Goal: Task Accomplishment & Management: Use online tool/utility

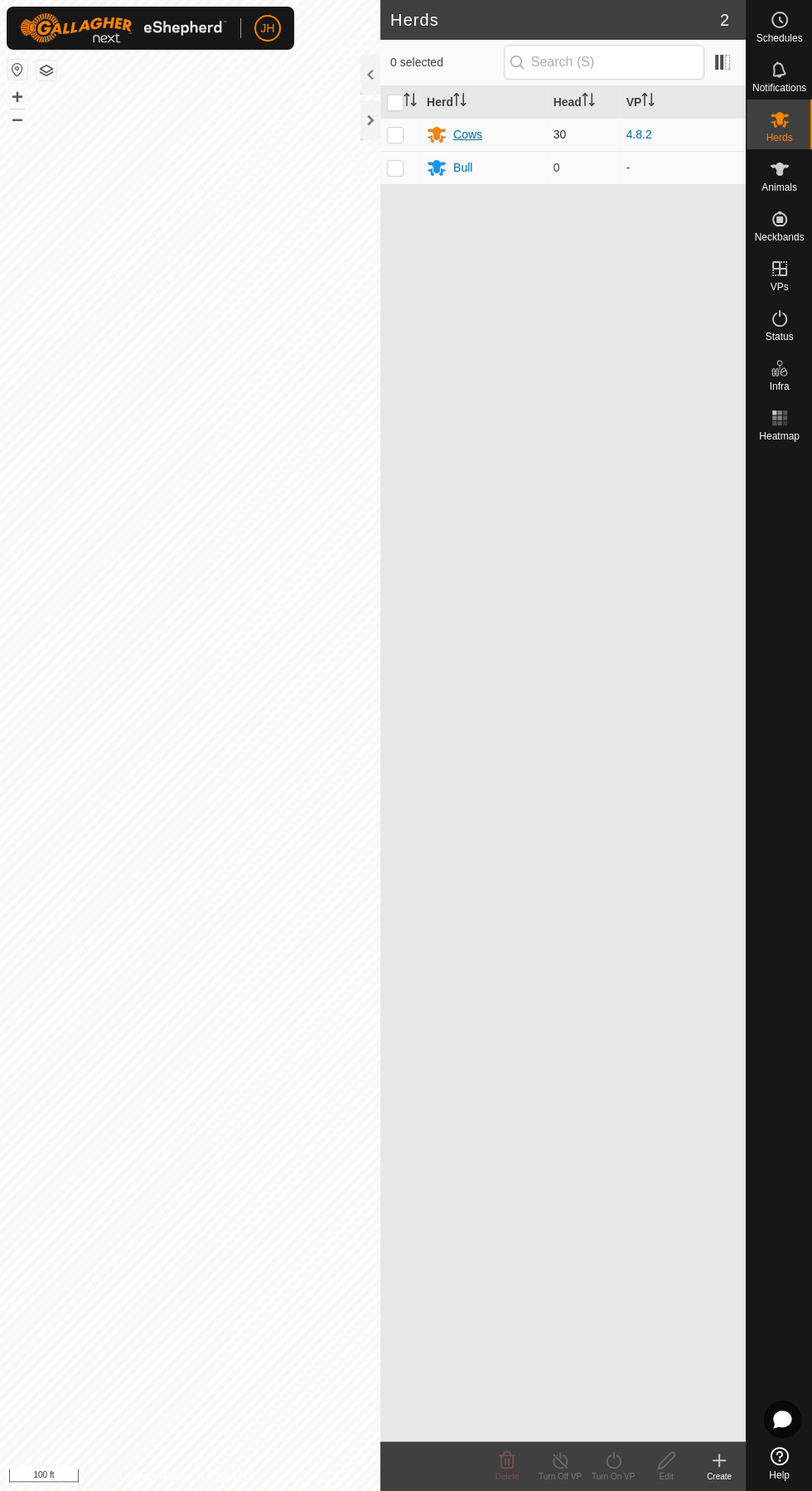
click at [466, 130] on div "Cows" at bounding box center [468, 134] width 29 height 17
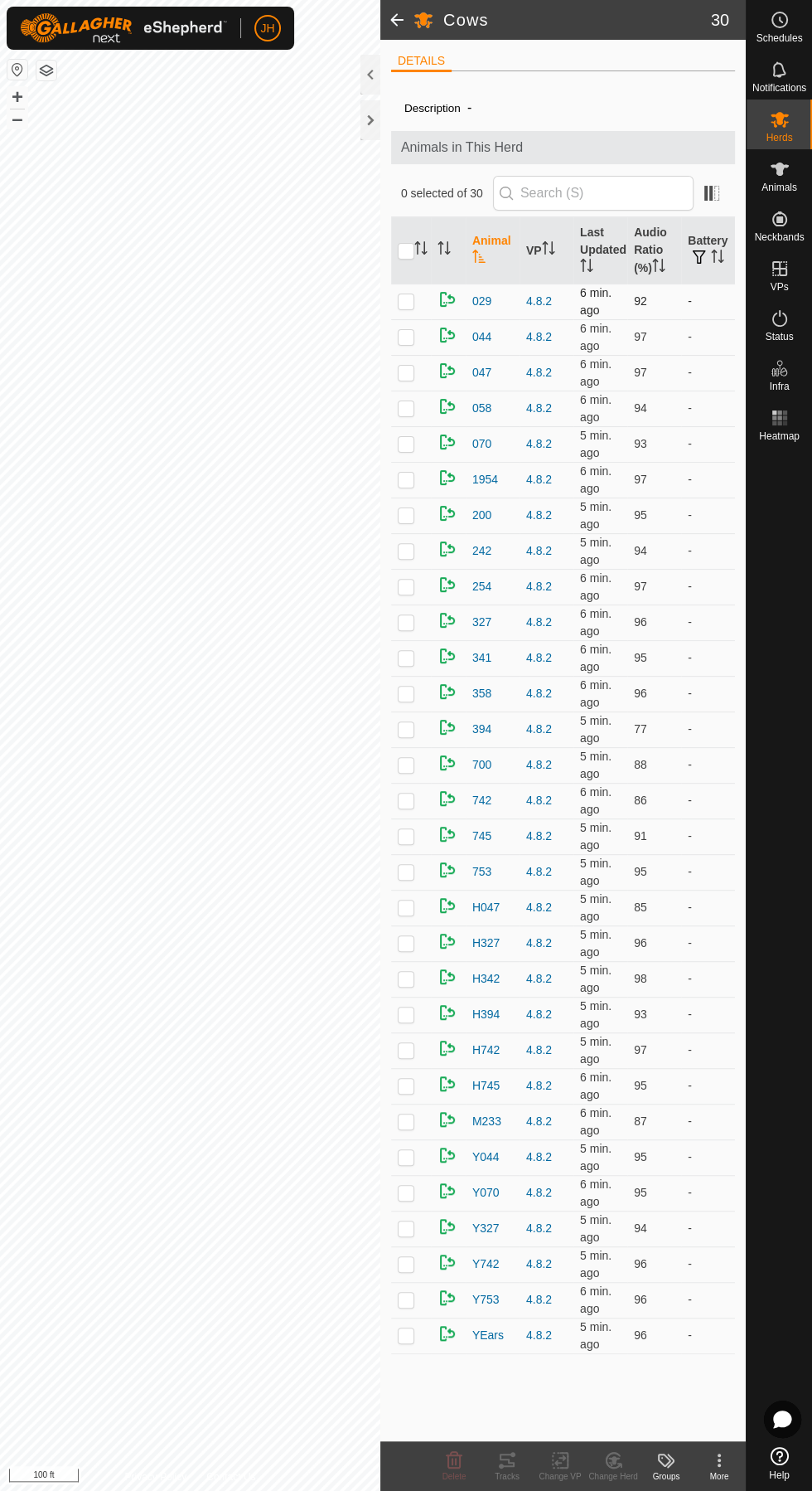
click at [398, 295] on p-checkbox at bounding box center [406, 301] width 16 height 14
checkbox input "true"
click at [521, 1476] on div "Tracks" at bounding box center [507, 1476] width 53 height 13
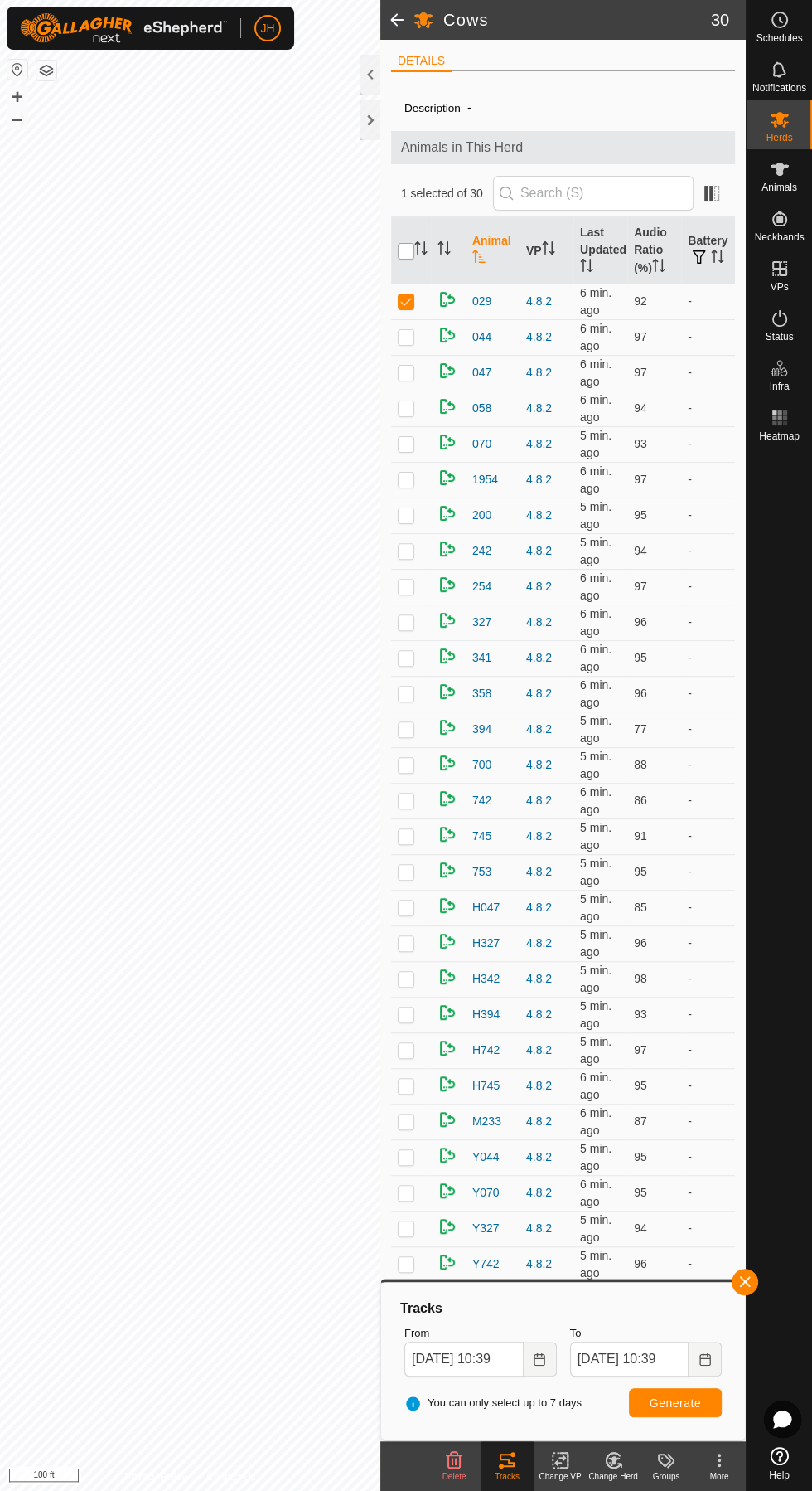
click at [404, 246] on input "checkbox" at bounding box center [406, 251] width 16 height 16
checkbox input "true"
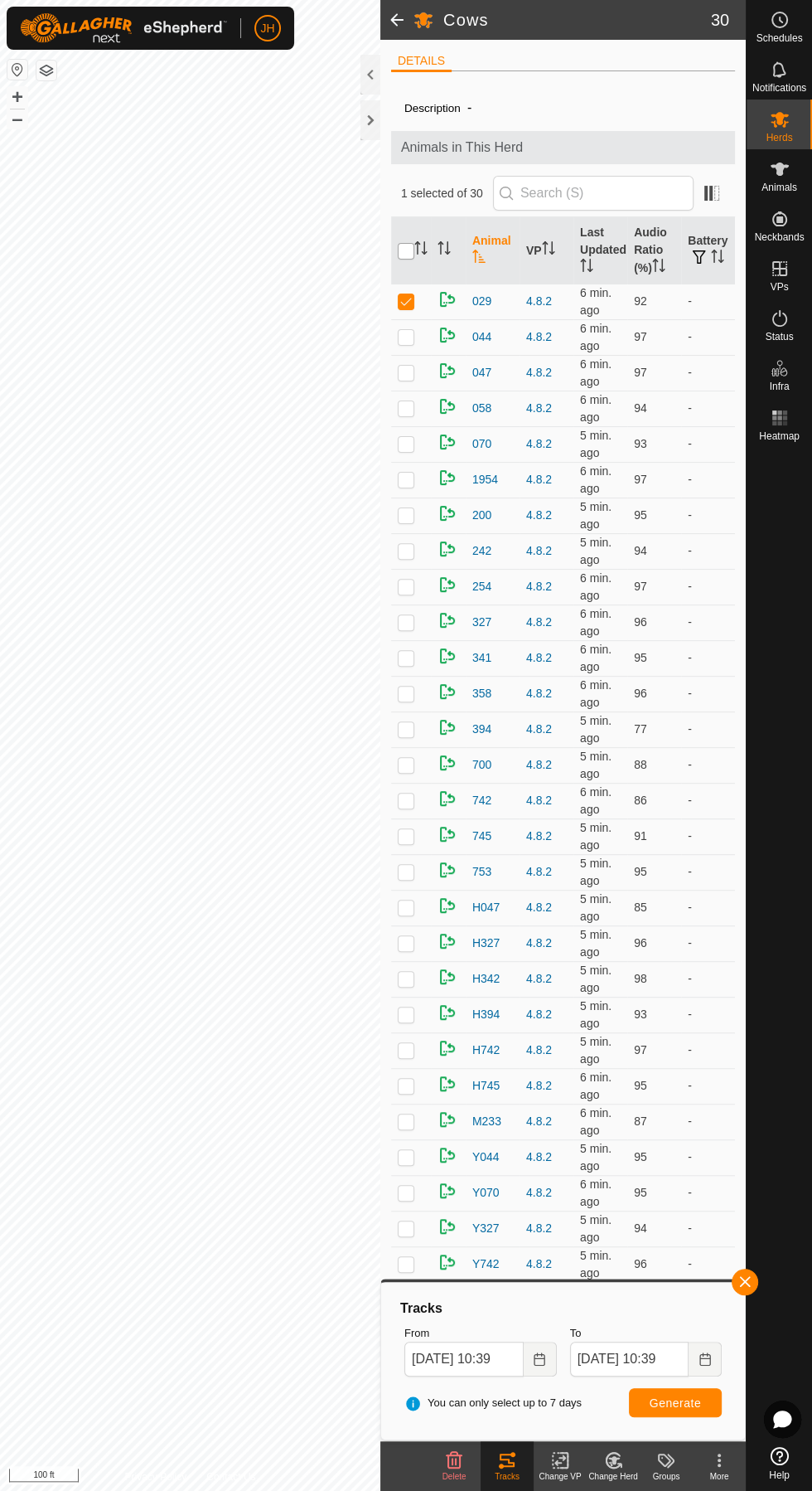
checkbox input "true"
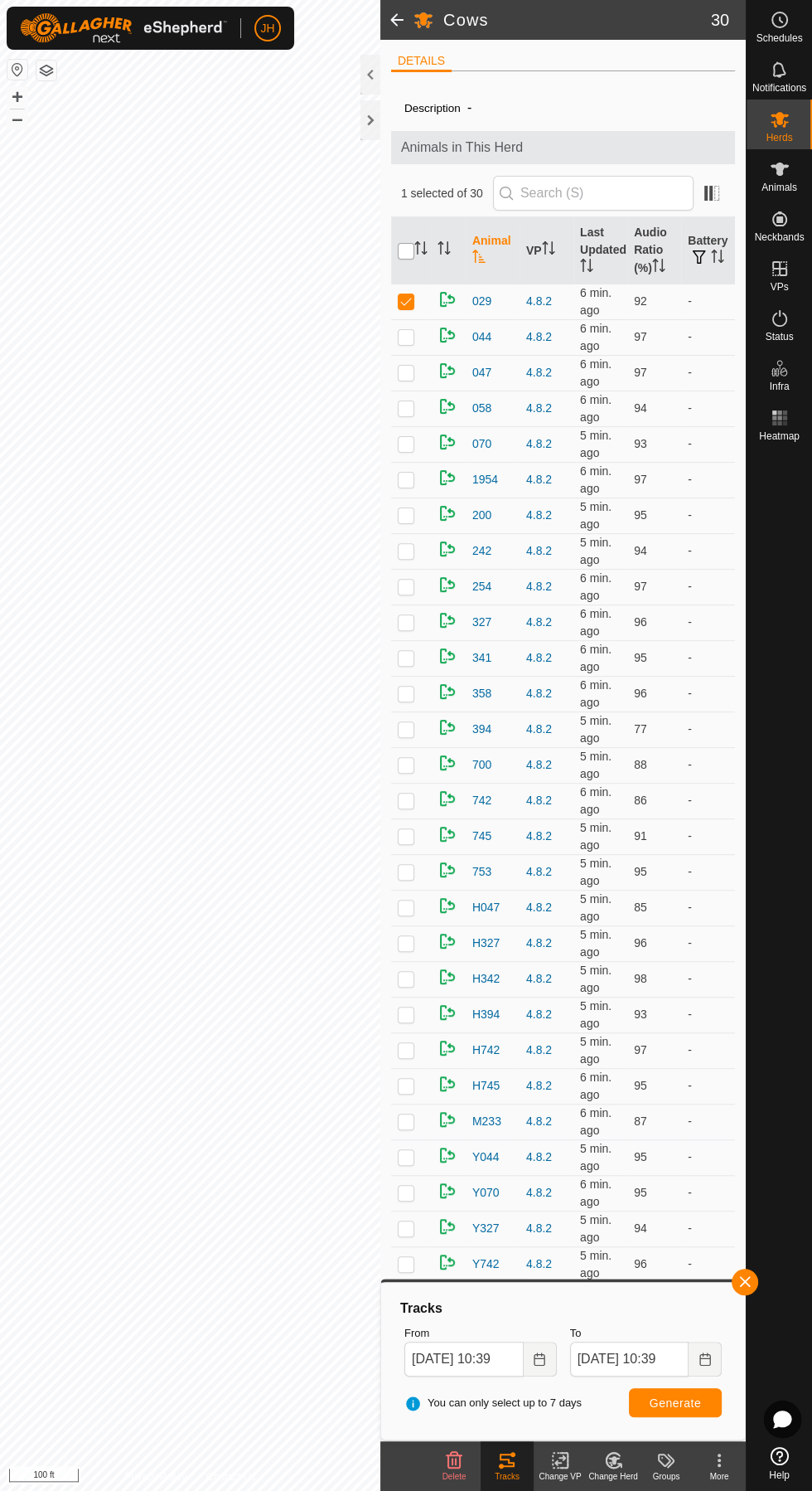
checkbox input "true"
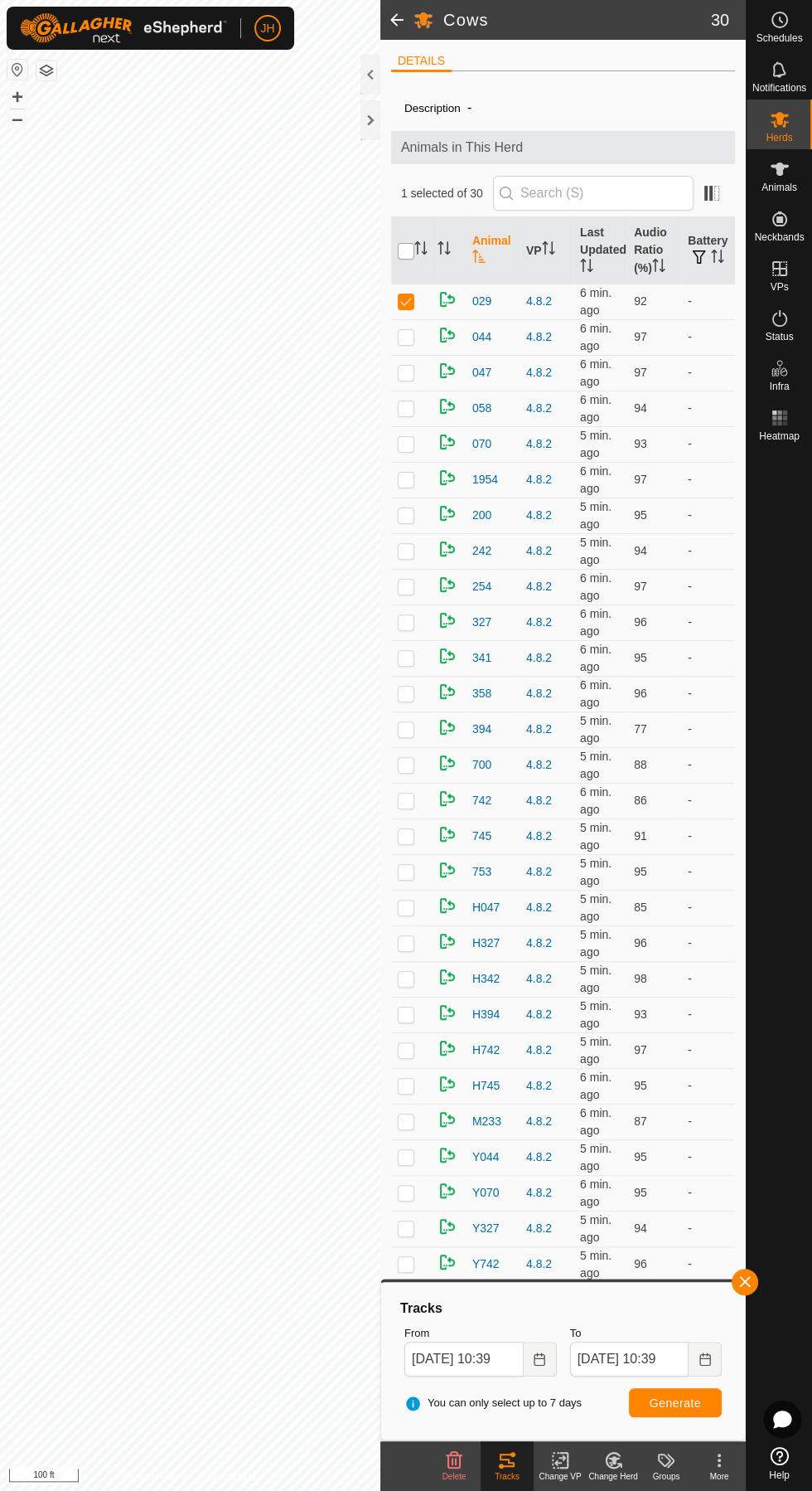
checkbox input "true"
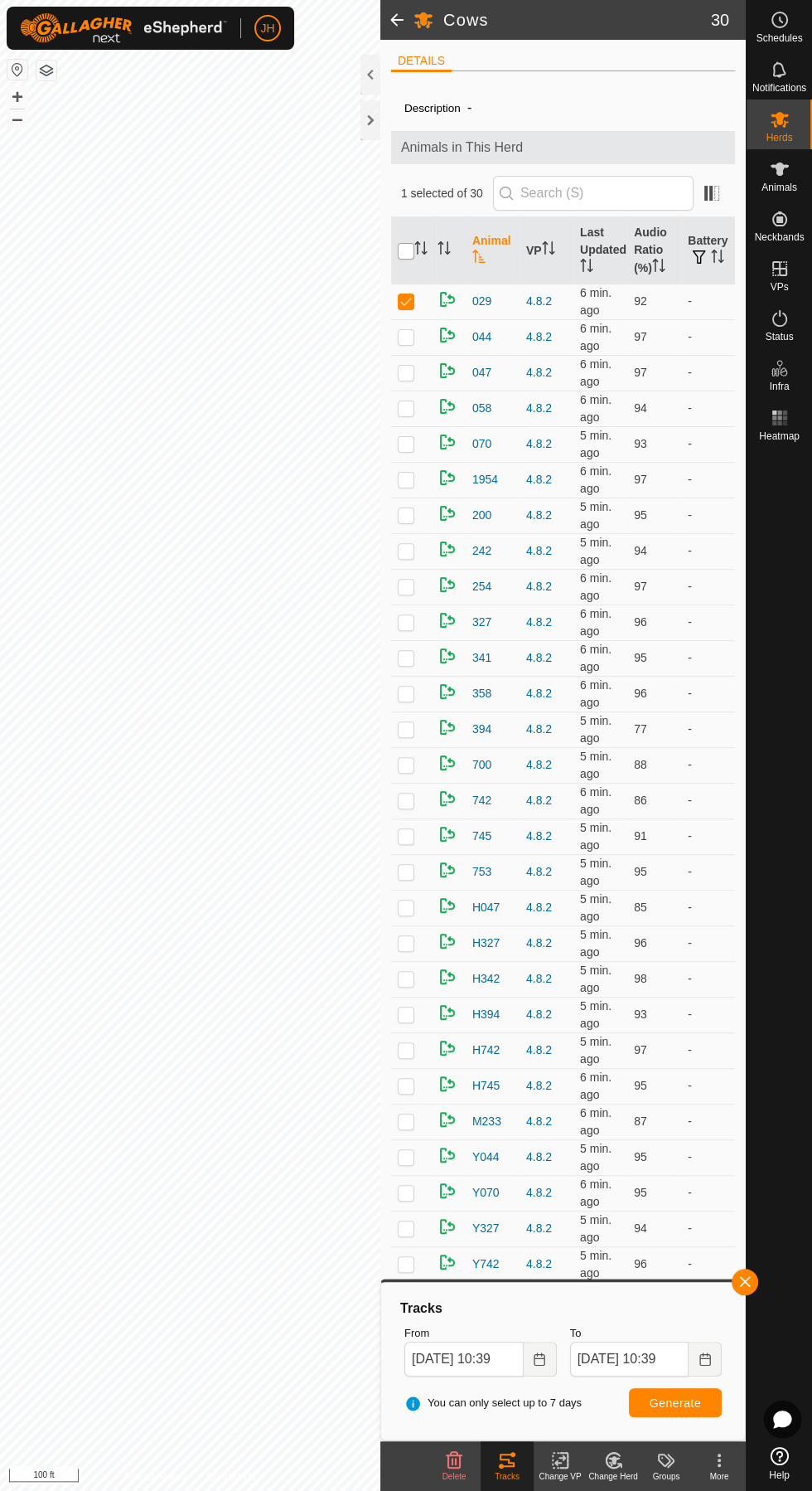
checkbox input "true"
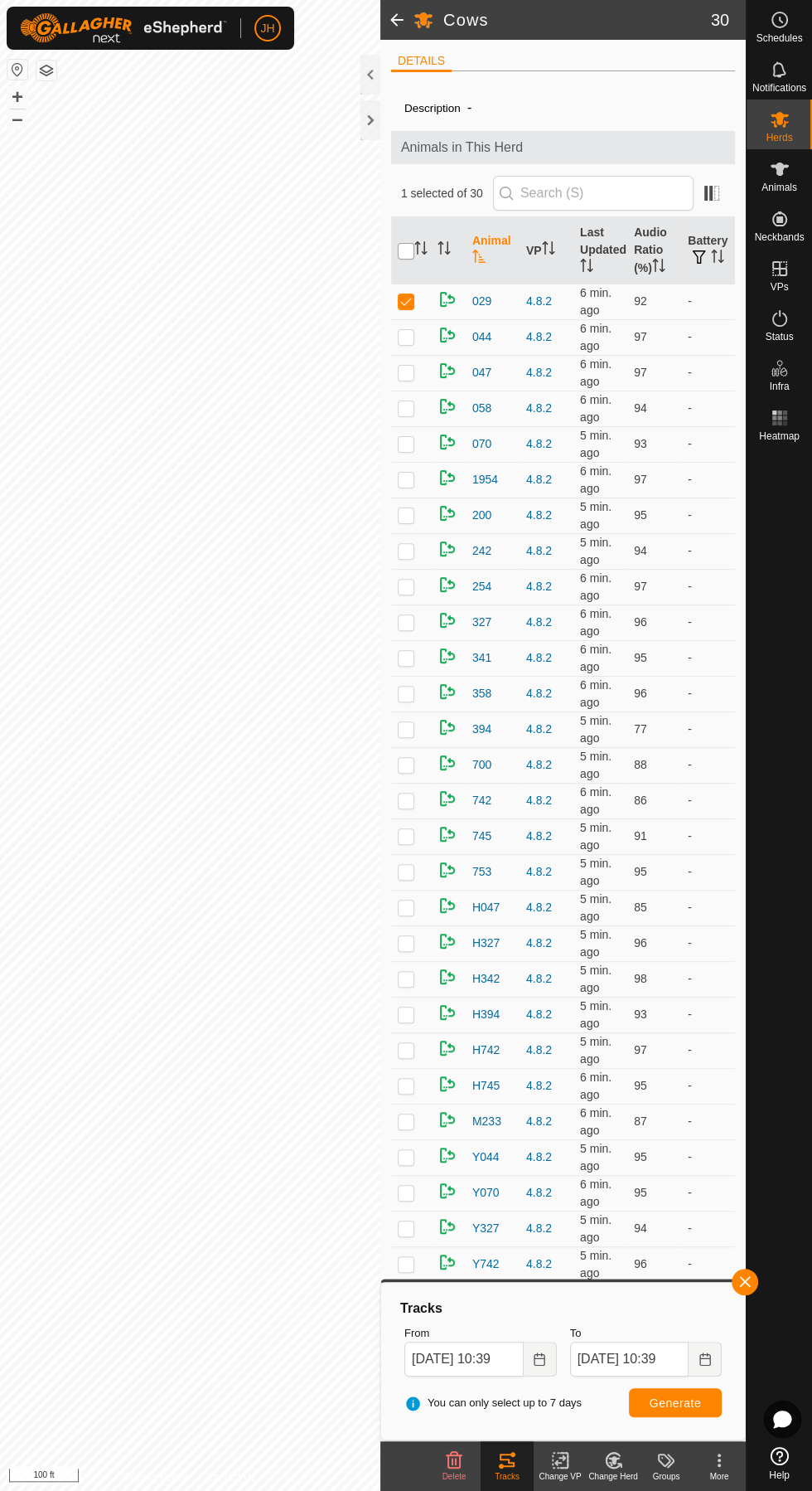
checkbox input "true"
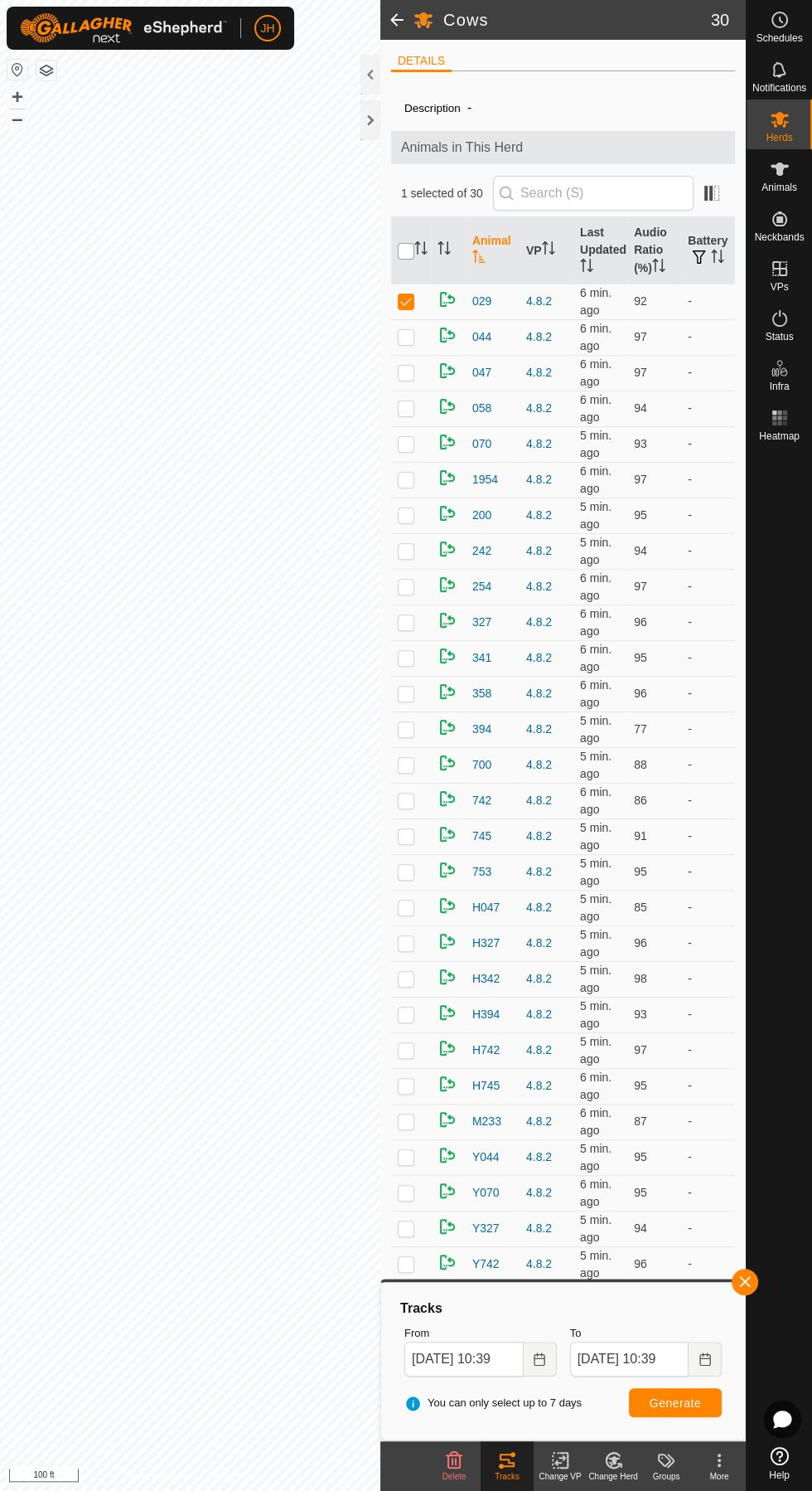
checkbox input "true"
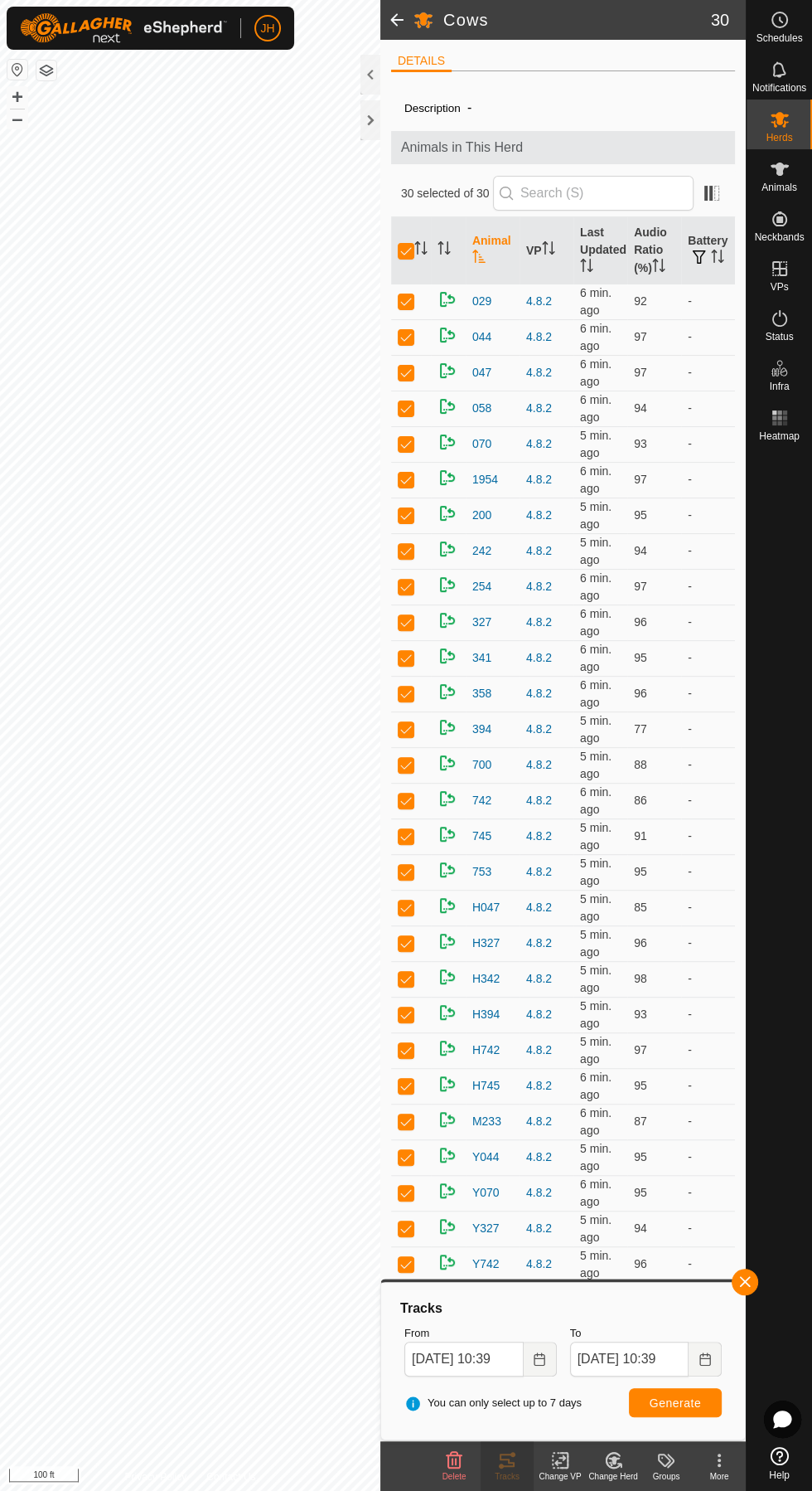
click at [707, 1411] on button "Generate" at bounding box center [675, 1403] width 93 height 29
click at [542, 1359] on icon "Choose Date" at bounding box center [539, 1359] width 14 height 14
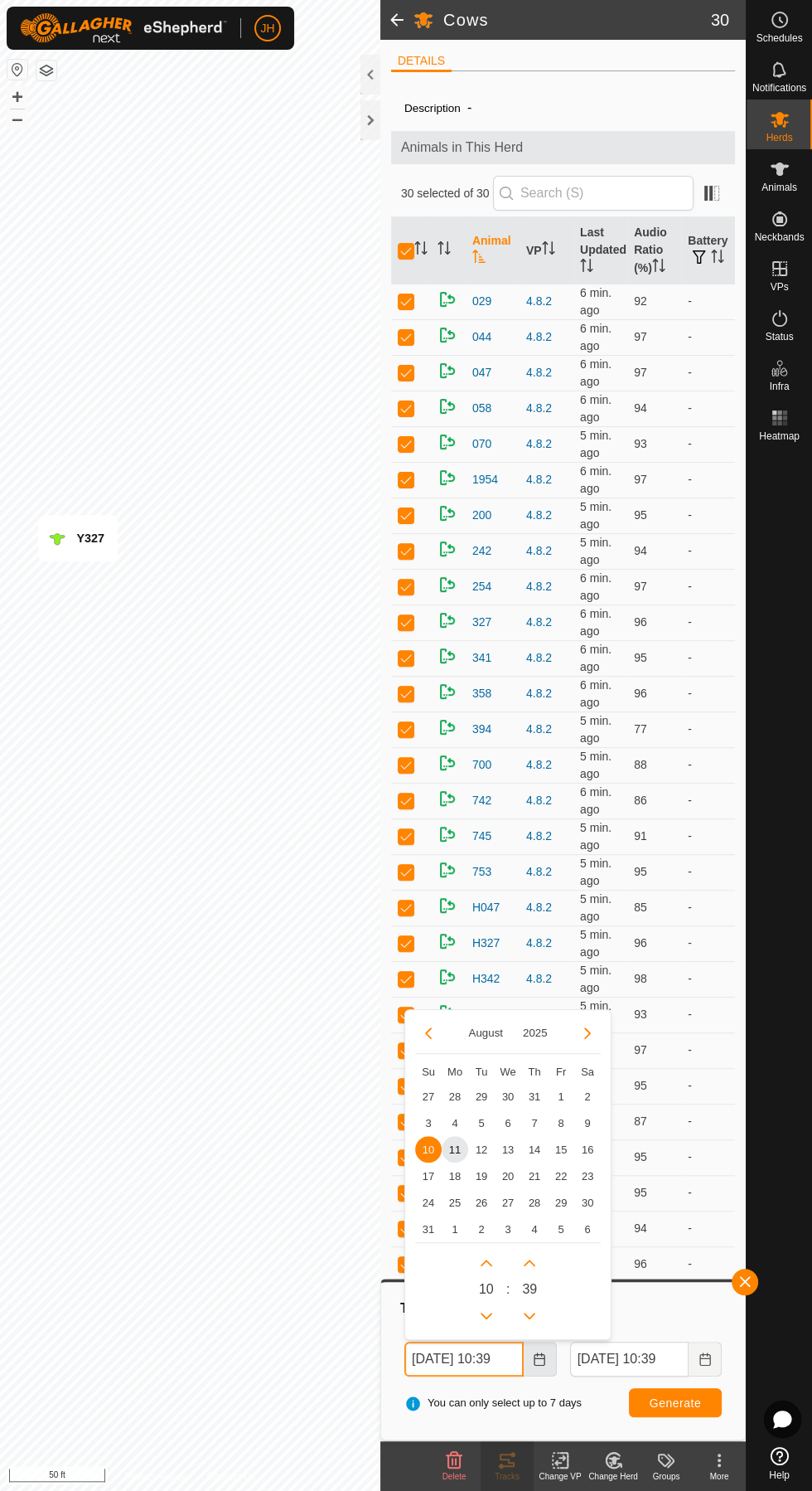
scroll to position [0, 9]
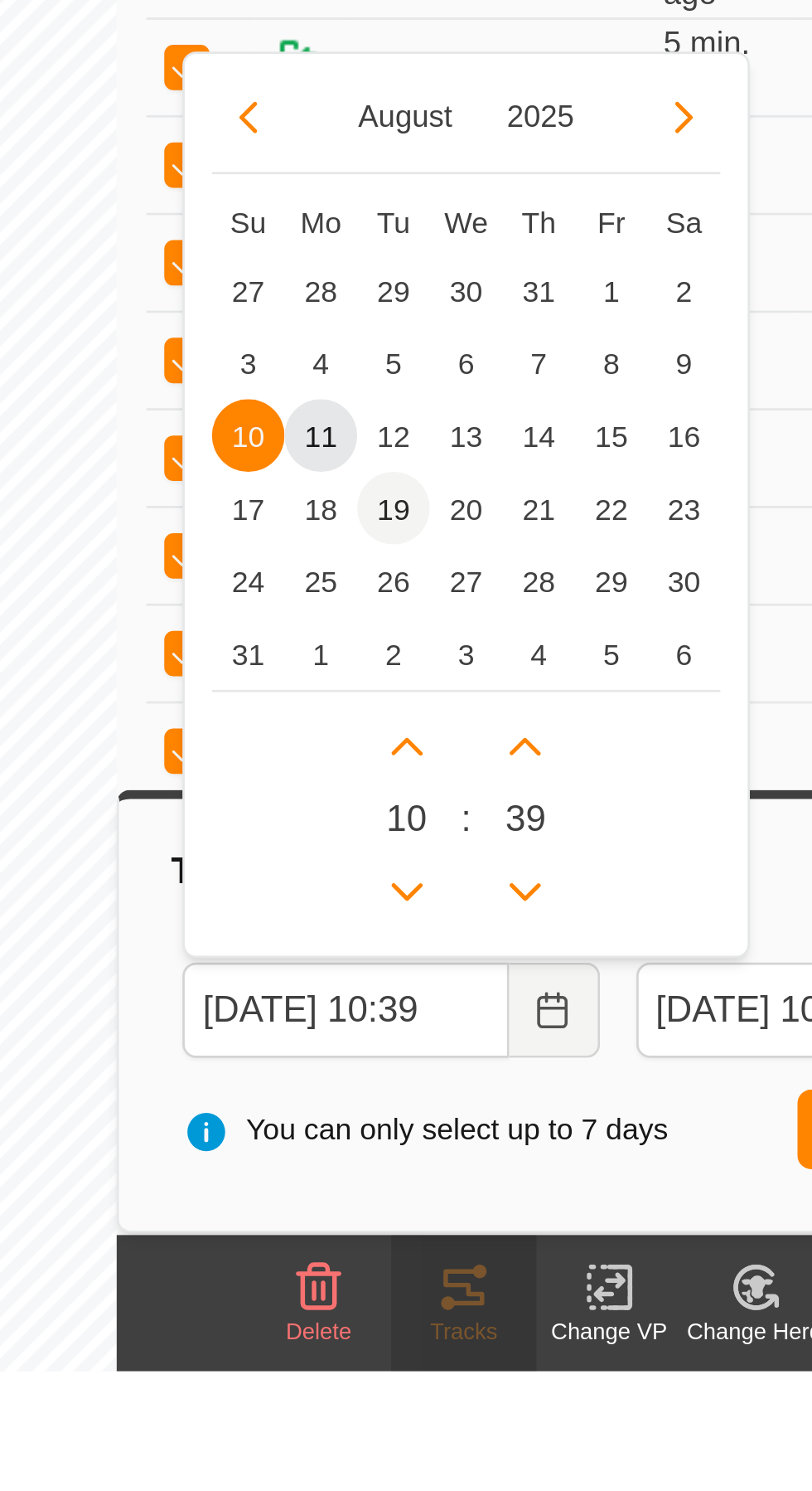
click at [485, 1164] on span "19" at bounding box center [481, 1175] width 26 height 26
type input "[DATE] 10:39"
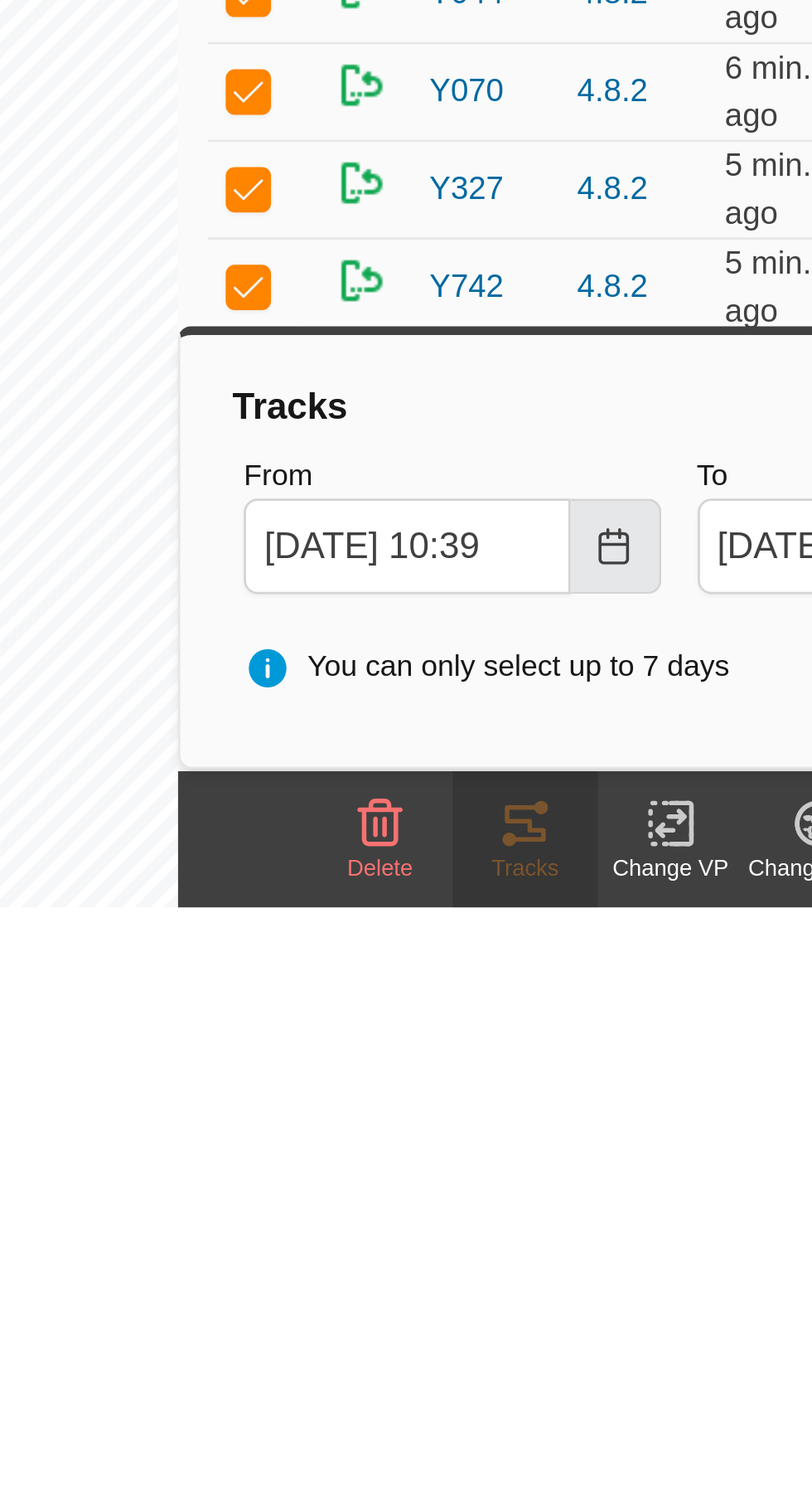
click at [537, 1355] on icon "Choose Date" at bounding box center [539, 1359] width 11 height 14
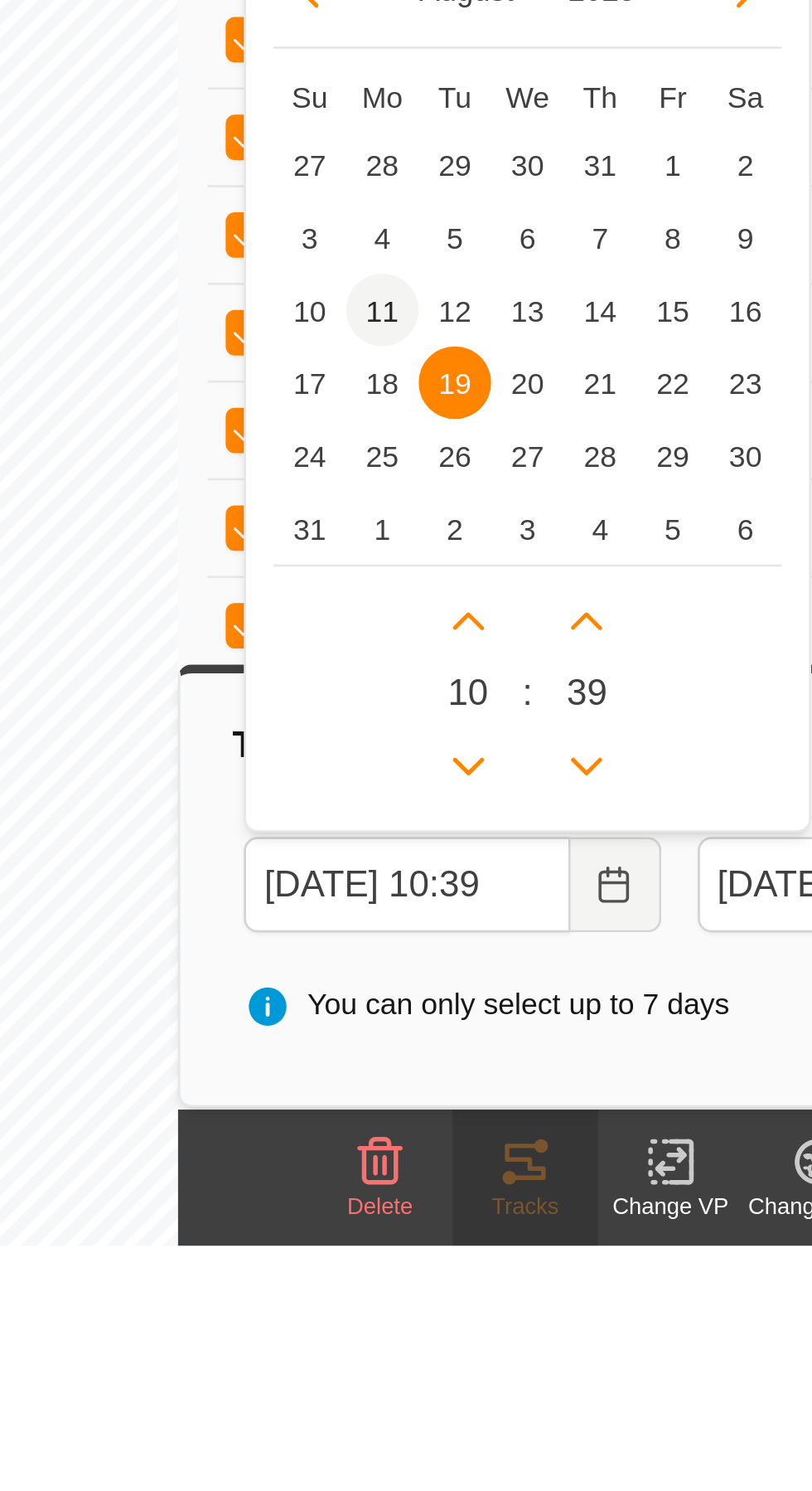
click at [452, 1146] on span "11" at bounding box center [454, 1149] width 26 height 26
type input "[DATE] 10:39"
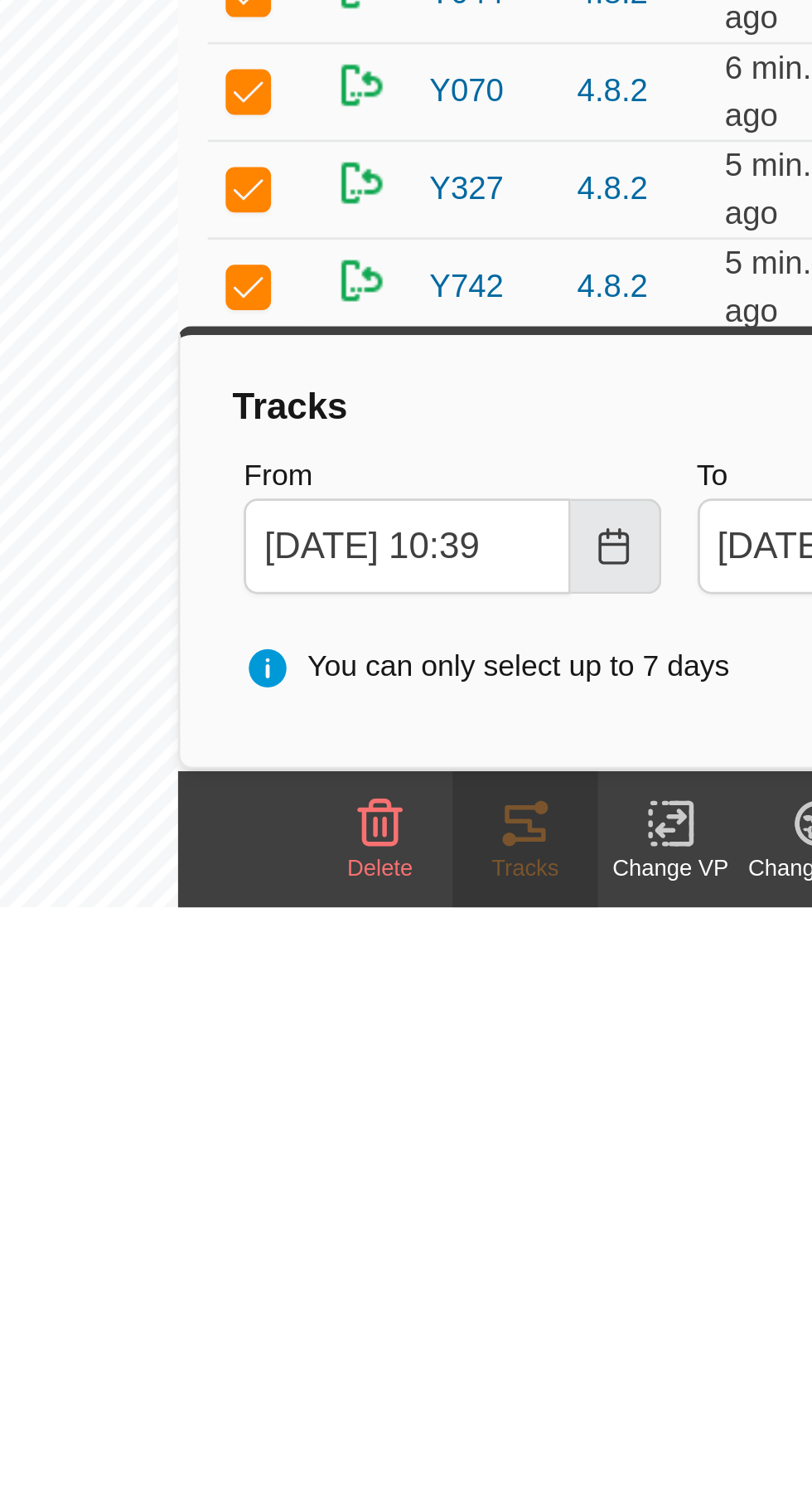
click at [543, 1355] on icon "Choose Date" at bounding box center [539, 1359] width 14 height 14
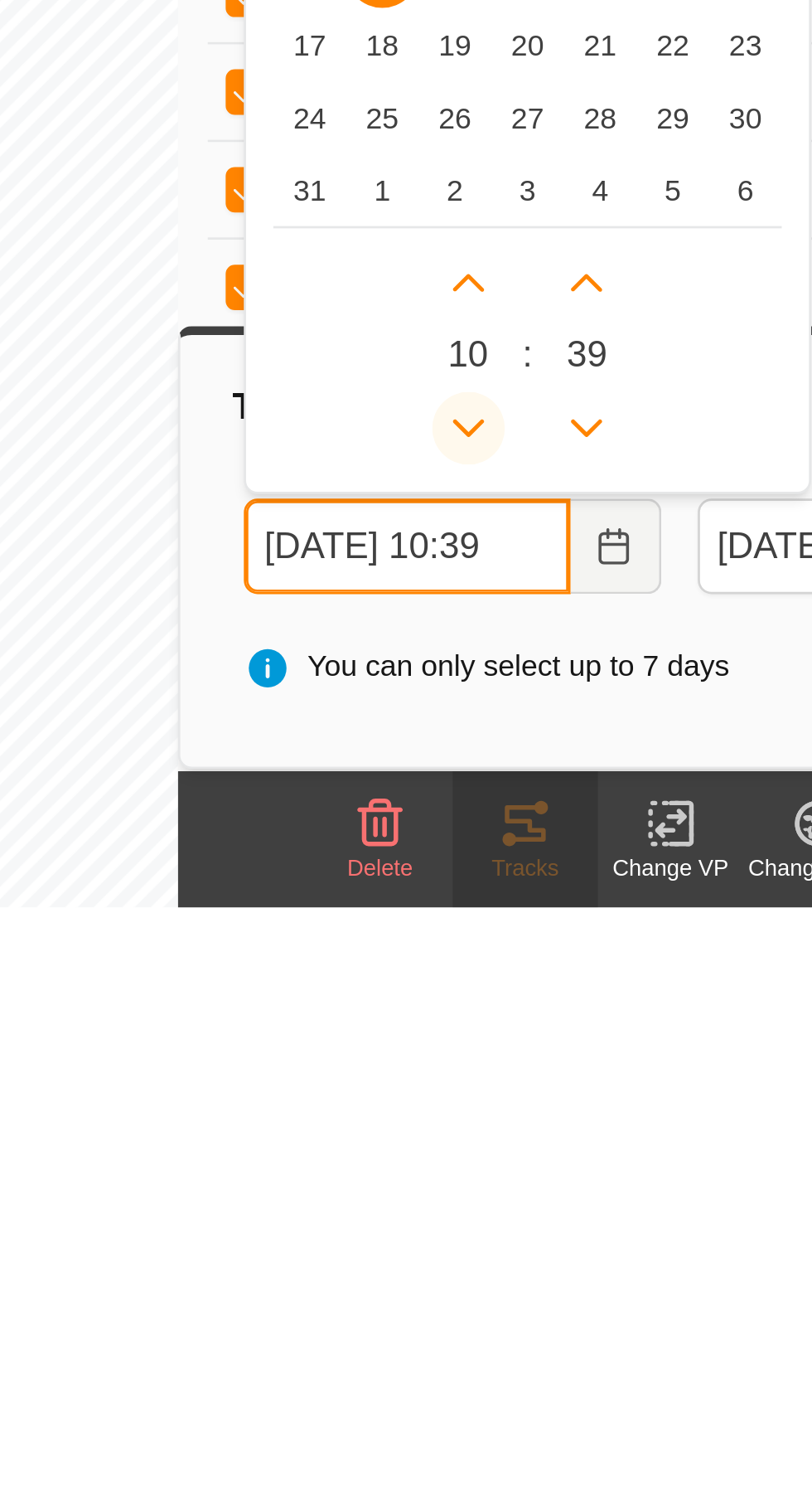
click at [488, 1312] on icon "Previous Hour" at bounding box center [486, 1315] width 14 height 14
type input "[DATE] 09:39"
click at [492, 1310] on icon "Previous Hour" at bounding box center [486, 1315] width 14 height 14
type input "[DATE] 08:39"
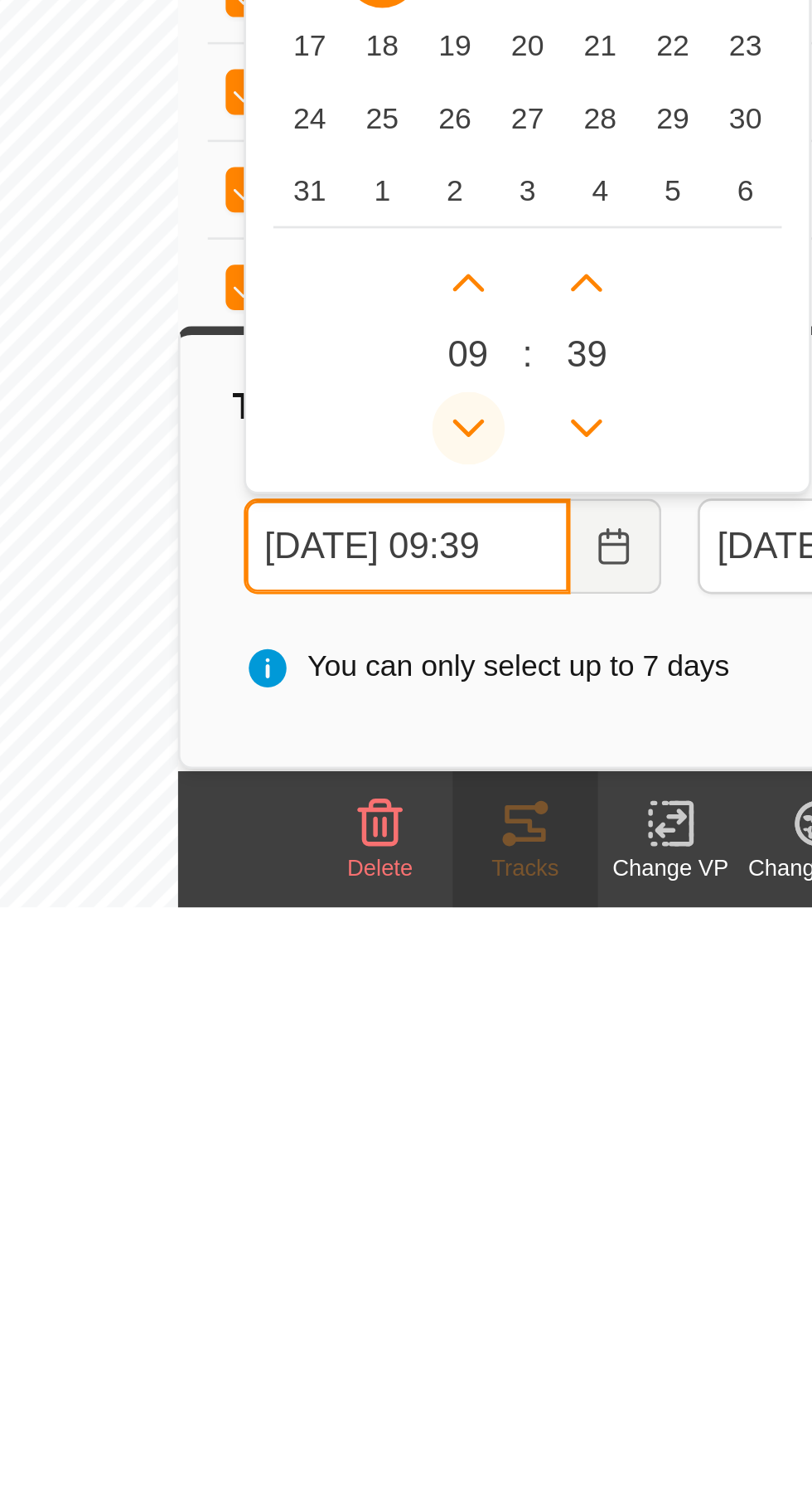
type input "[DATE] 08:39"
click at [491, 1316] on icon "Previous Hour" at bounding box center [486, 1315] width 14 height 14
type input "[DATE] 07:39"
click at [487, 1316] on icon "Previous Hour" at bounding box center [486, 1316] width 12 height 6
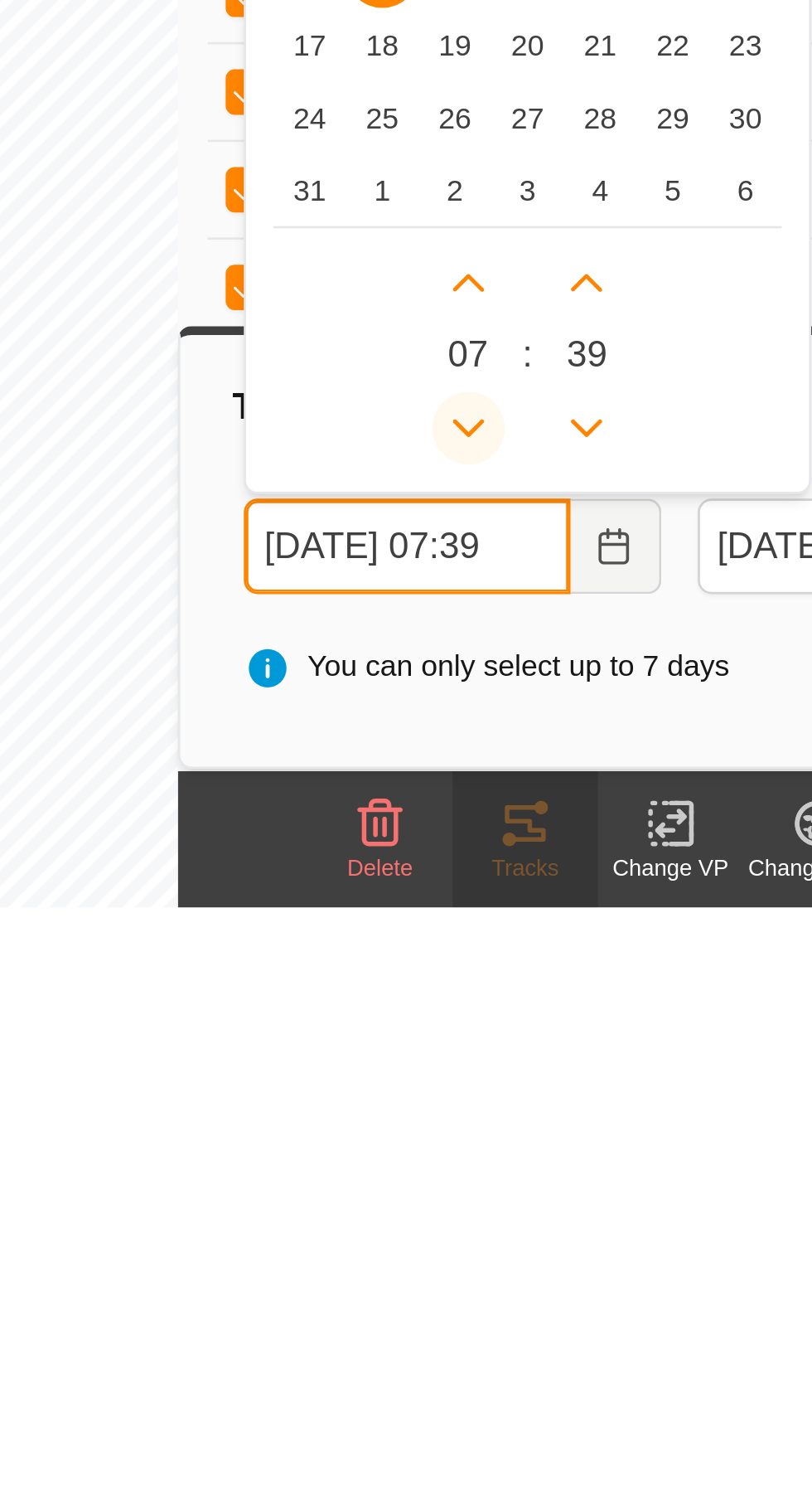
type input "[DATE] 06:39"
click at [491, 1314] on icon "Previous Hour" at bounding box center [486, 1315] width 14 height 14
type input "[DATE] 05:39"
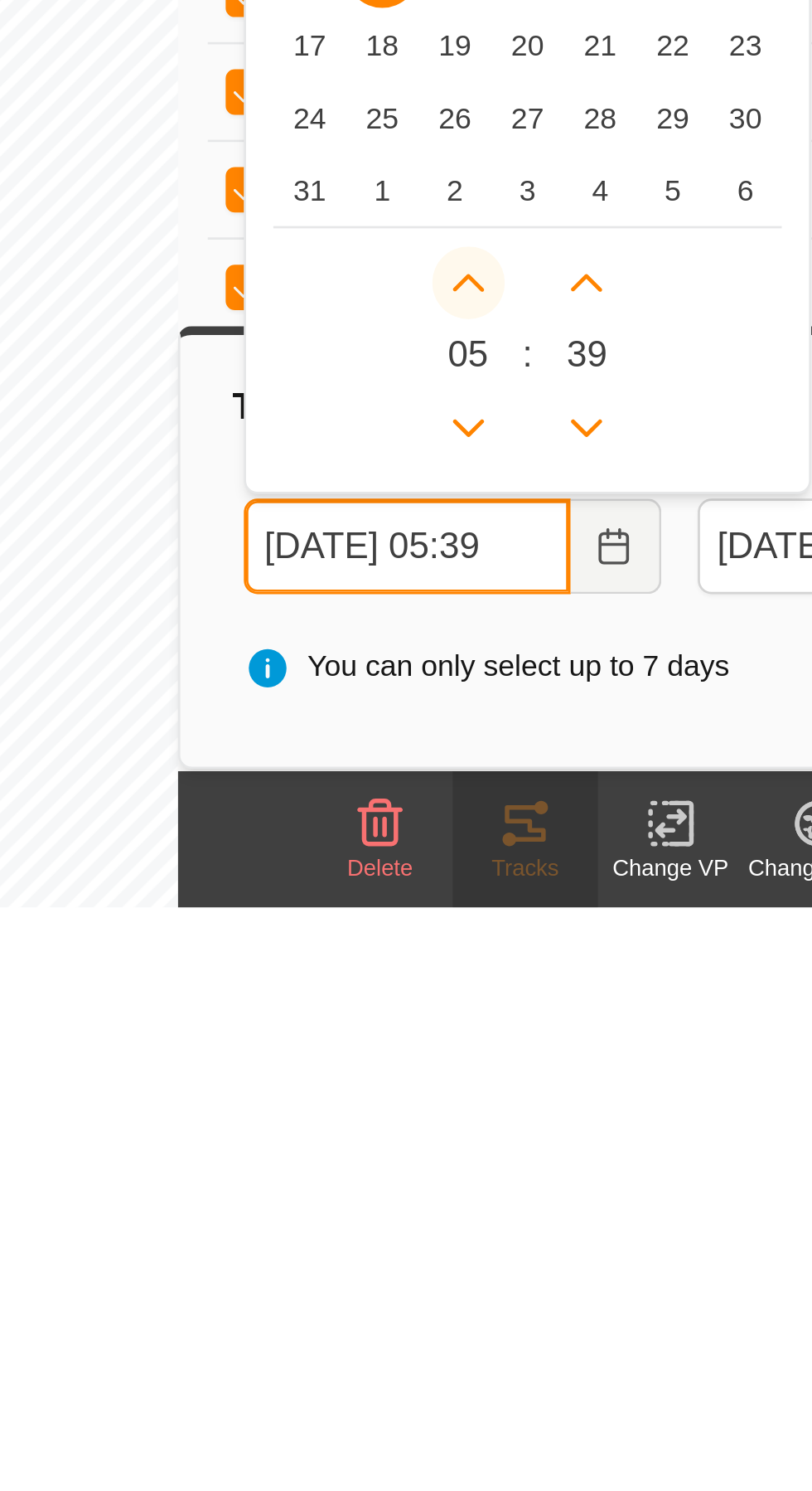
click at [490, 1262] on icon "Next Hour" at bounding box center [486, 1262] width 14 height 14
type input "[DATE] 06:39"
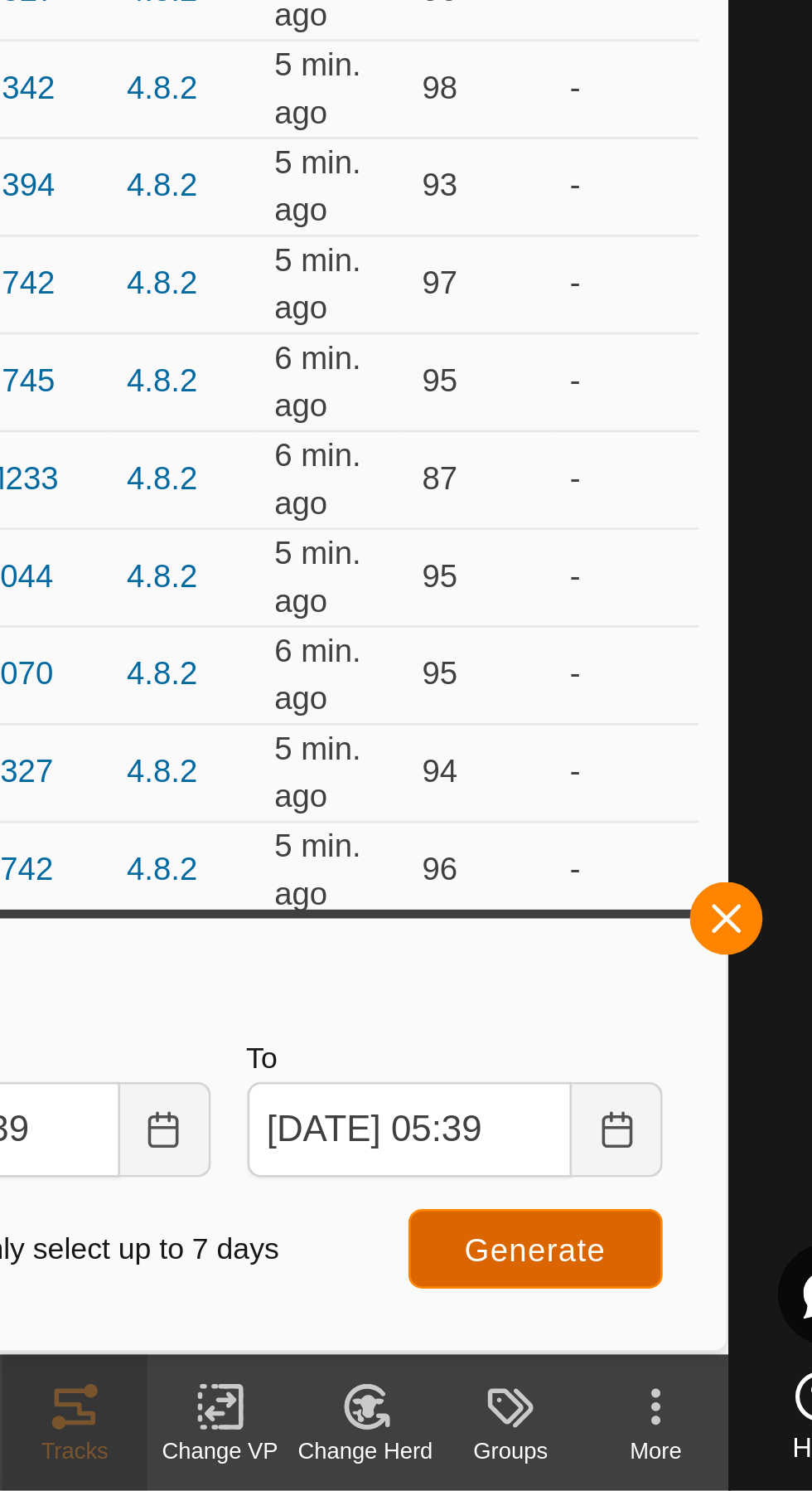
click at [695, 1402] on span "Generate" at bounding box center [675, 1403] width 51 height 14
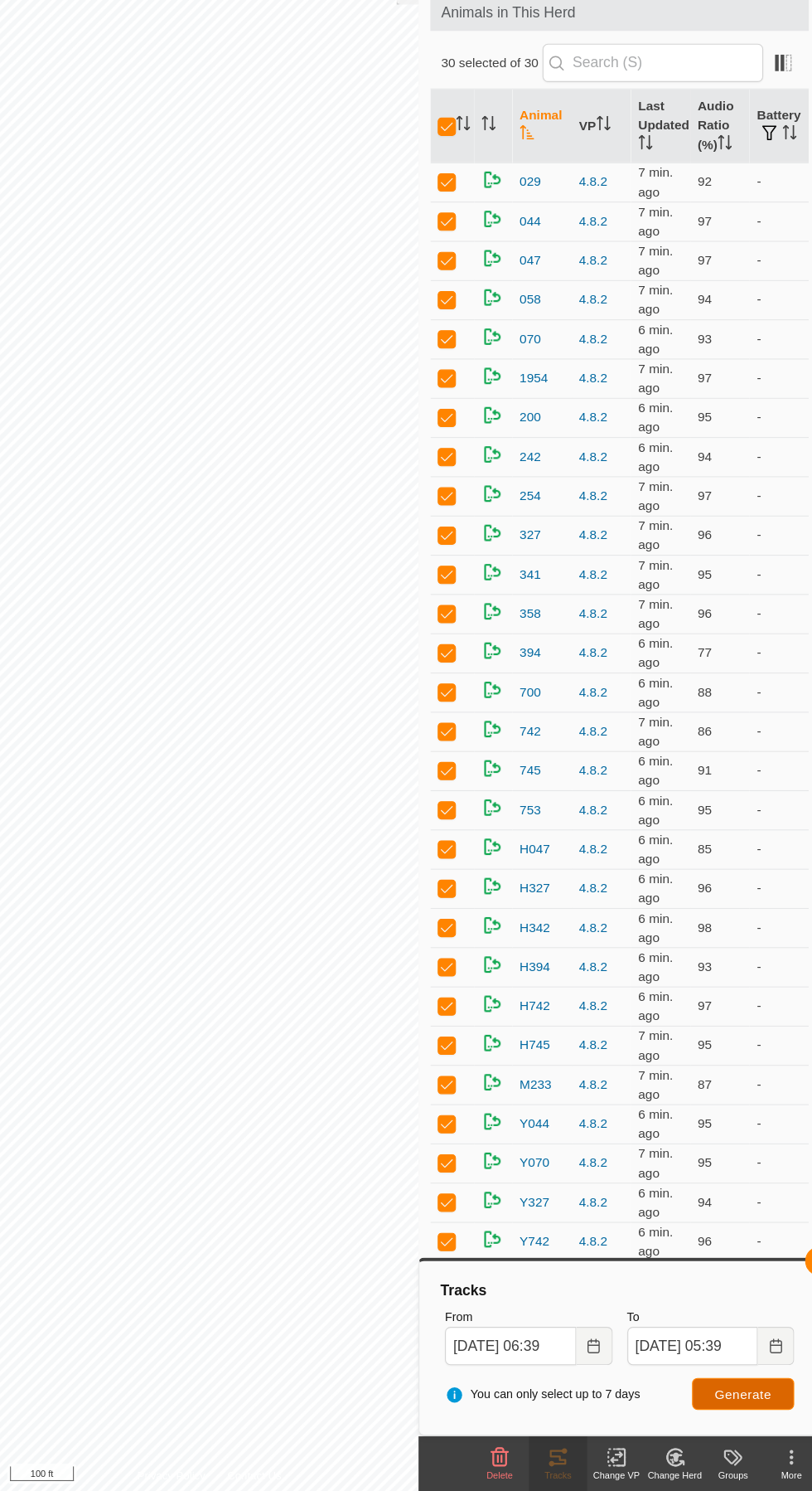
scroll to position [0, 0]
